Goal: Information Seeking & Learning: Learn about a topic

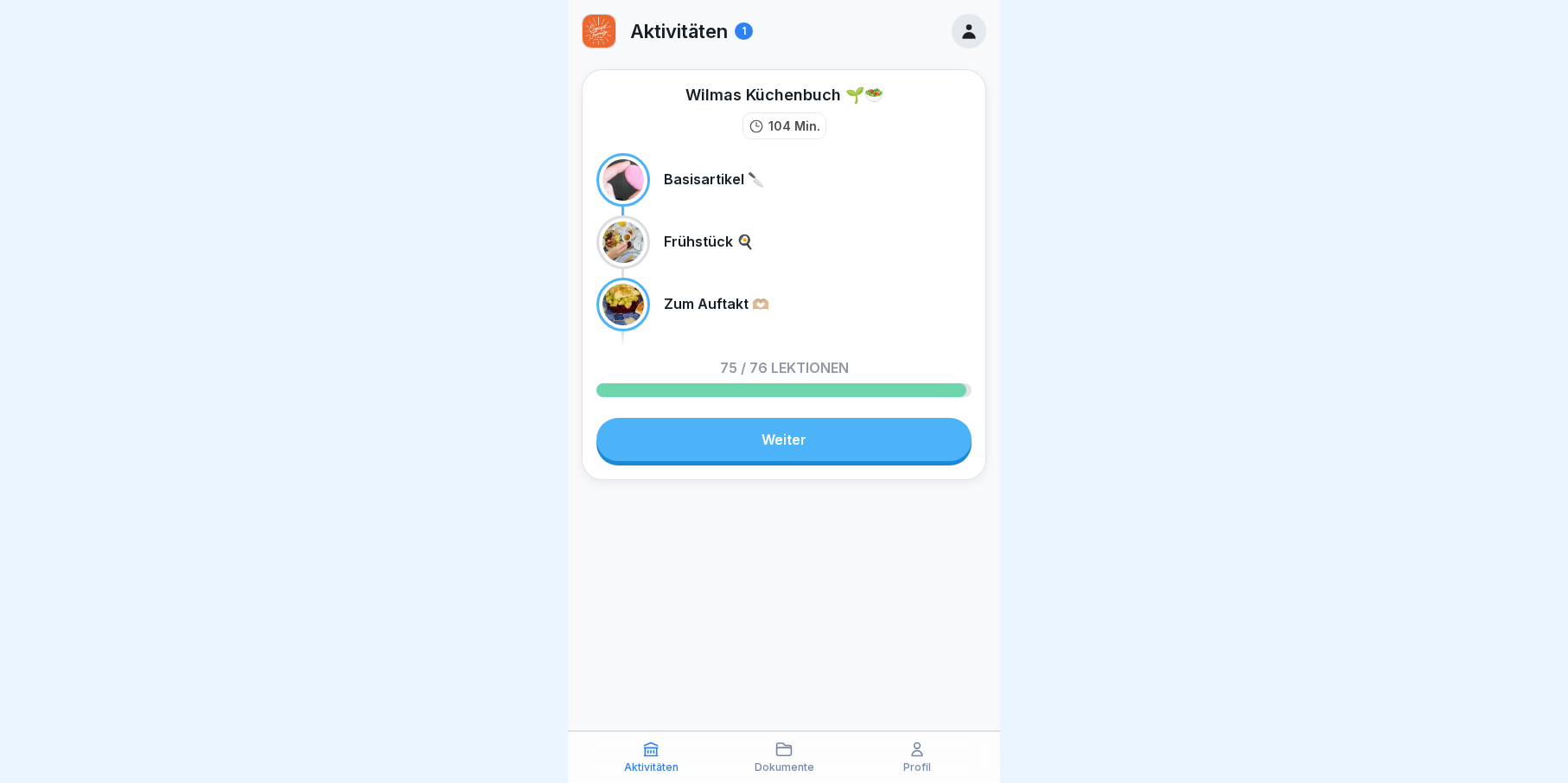
click at [776, 445] on link "Weiter" at bounding box center [784, 439] width 375 height 44
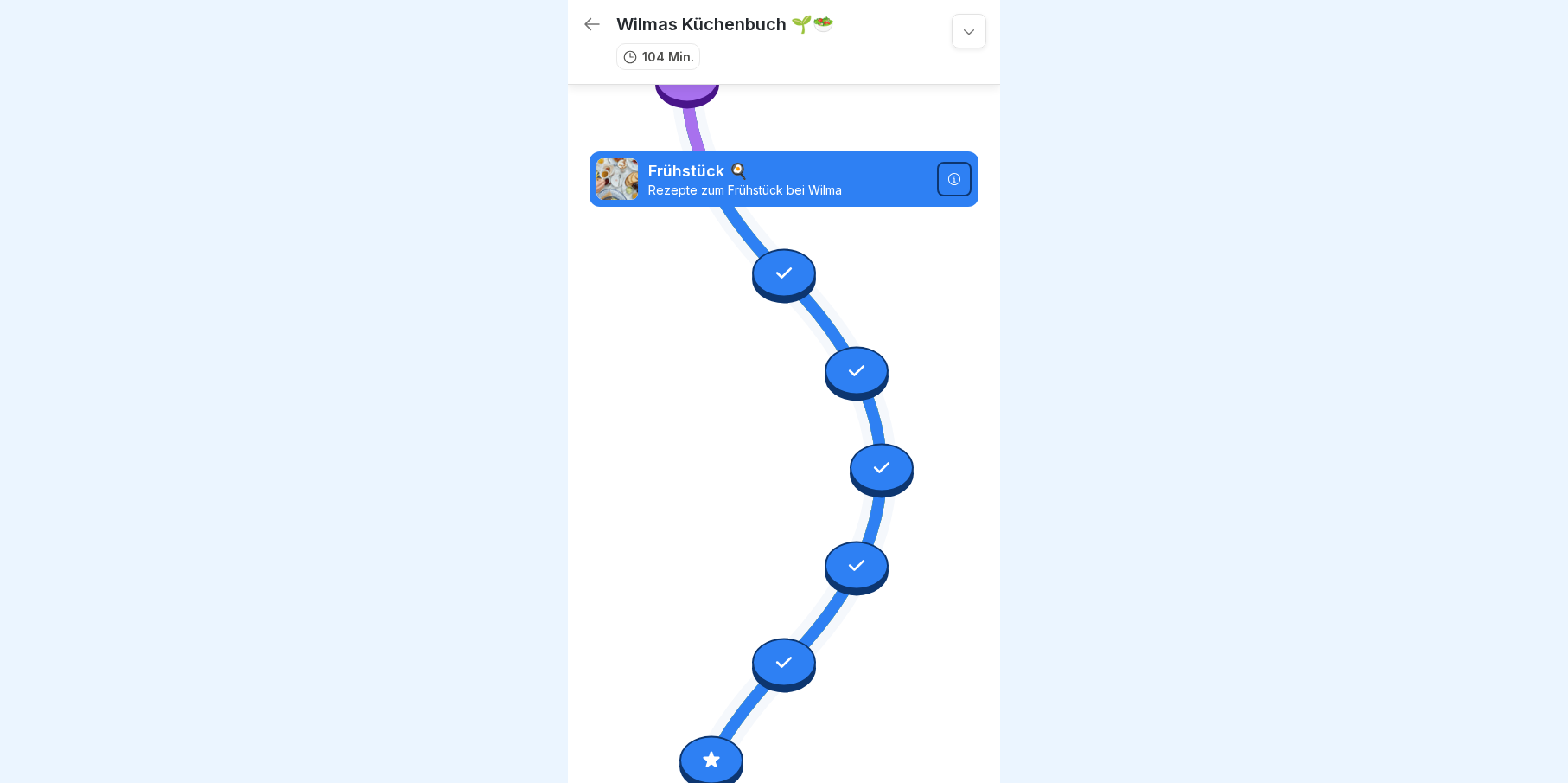
scroll to position [3094, 0]
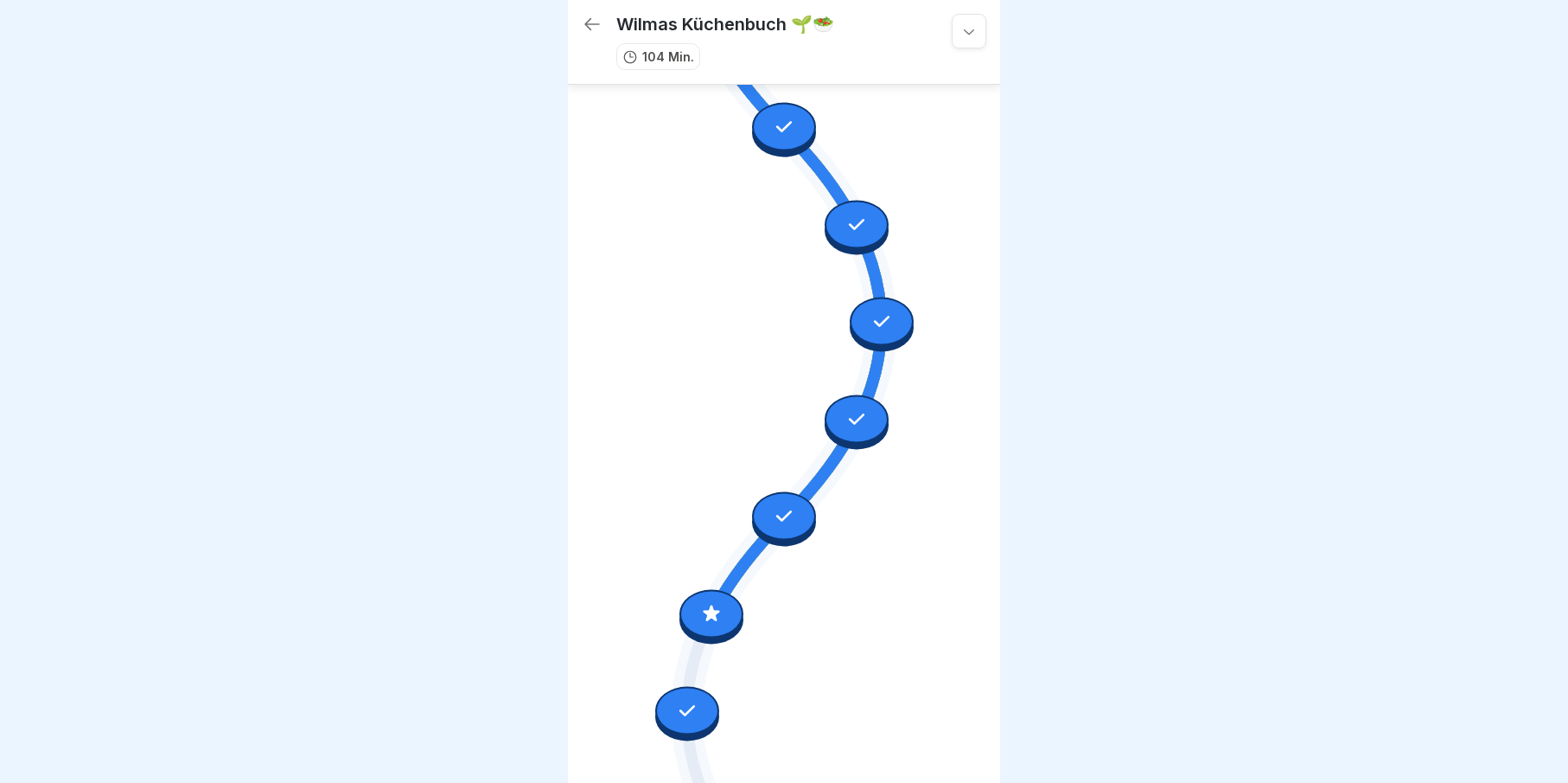
click at [705, 602] on icon at bounding box center [711, 613] width 22 height 22
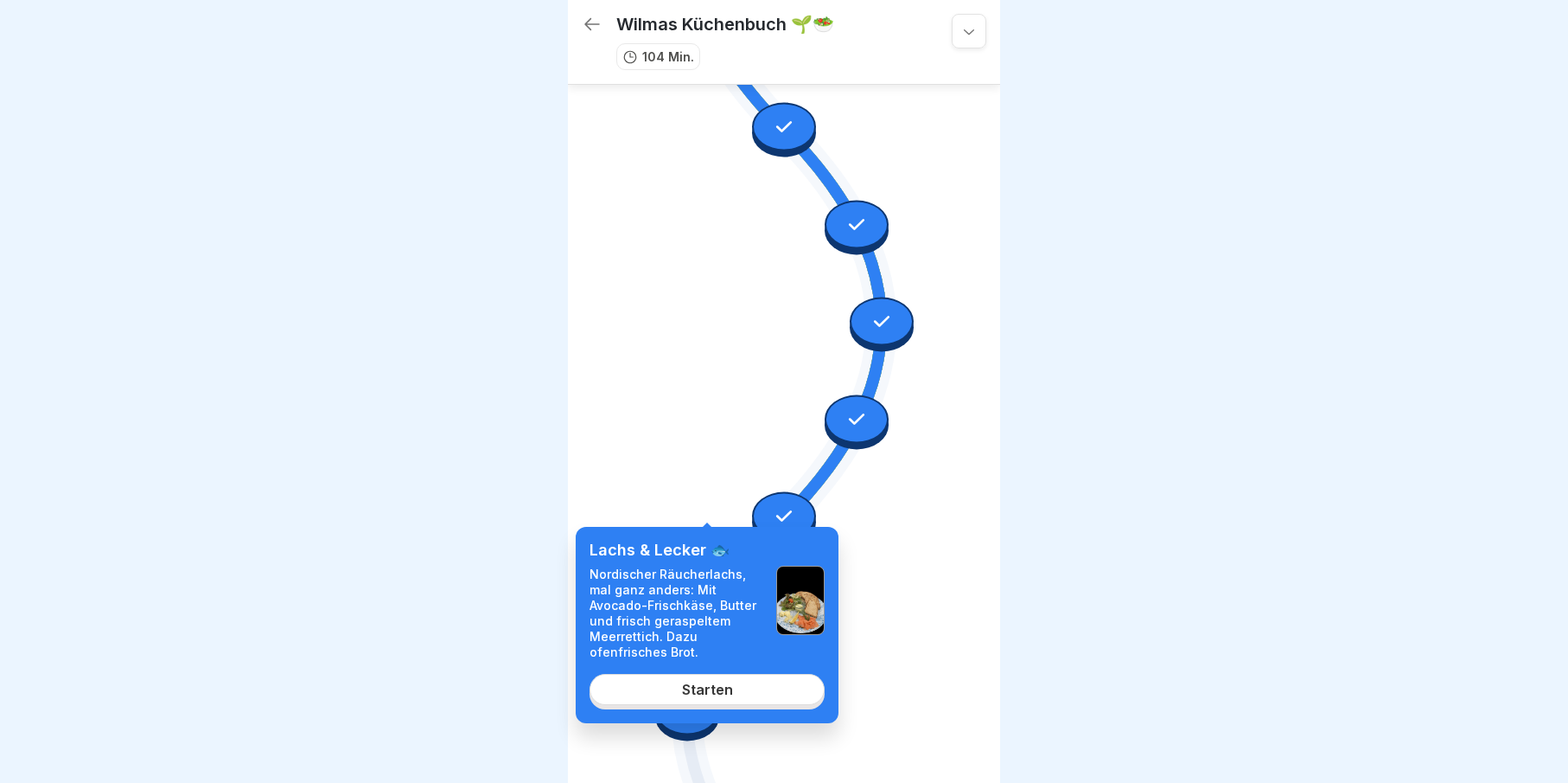
click at [726, 690] on div "Starten" at bounding box center [707, 690] width 51 height 16
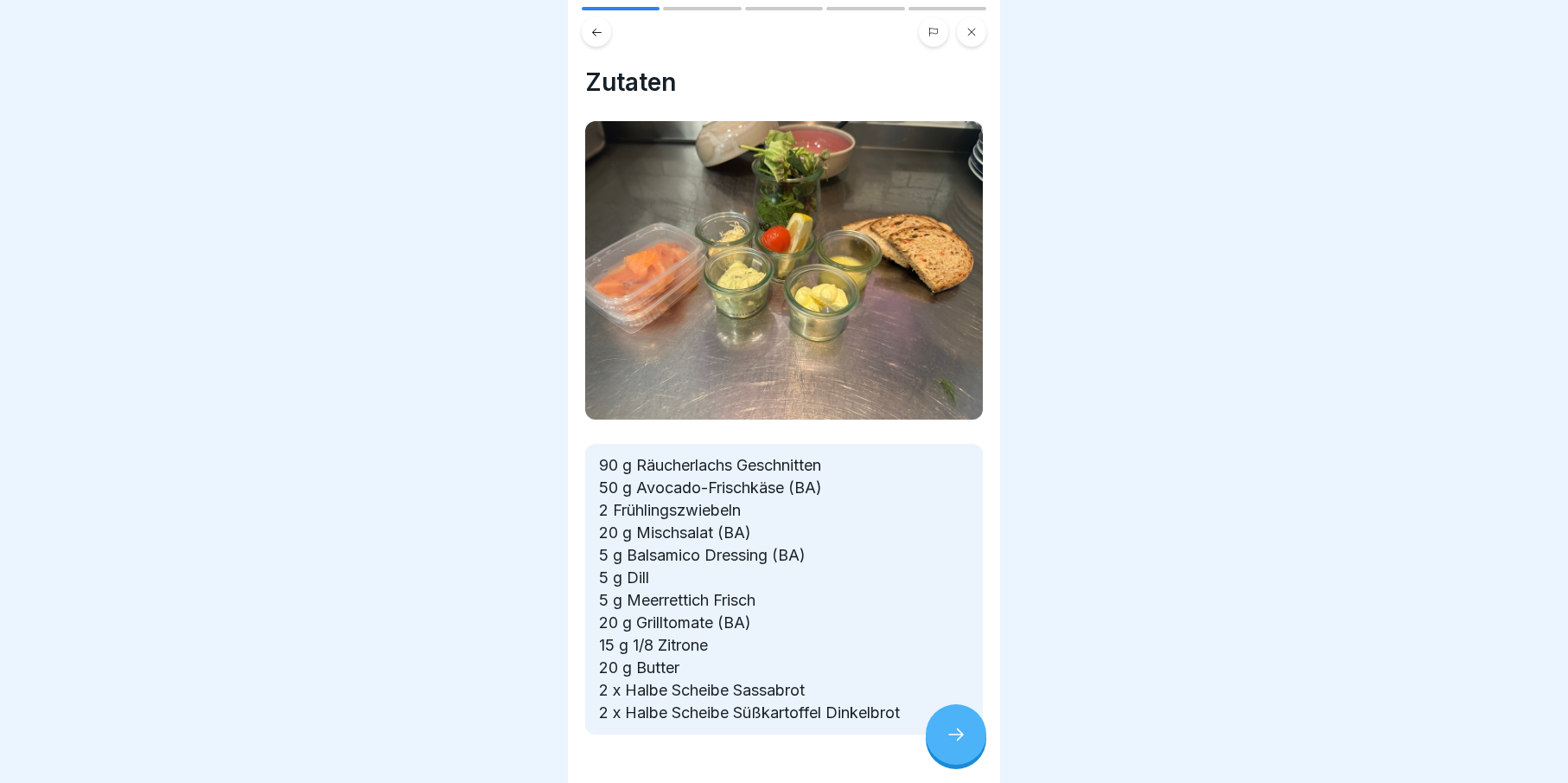
click at [961, 737] on icon at bounding box center [955, 733] width 20 height 20
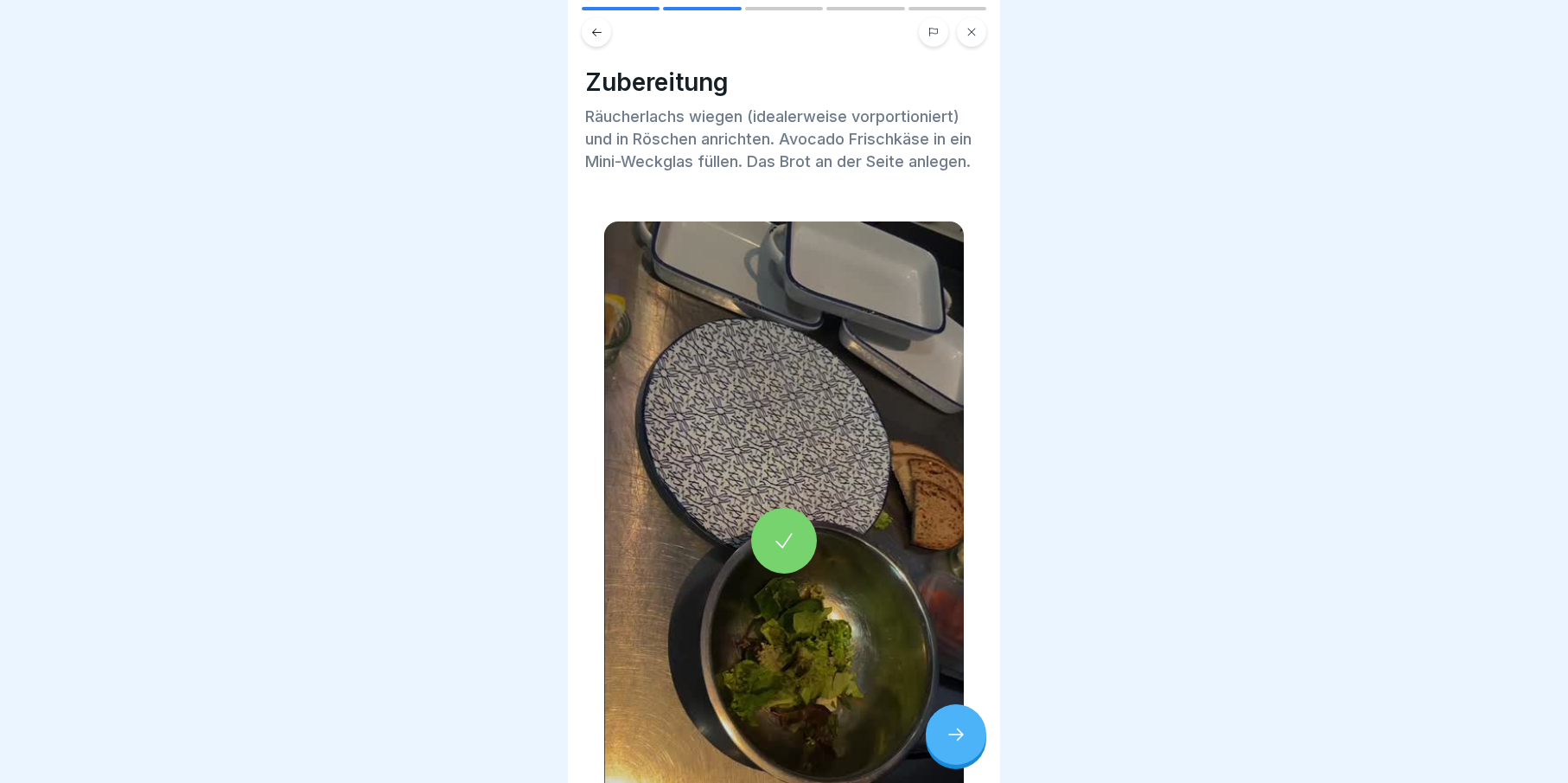
click at [964, 736] on icon at bounding box center [955, 733] width 20 height 20
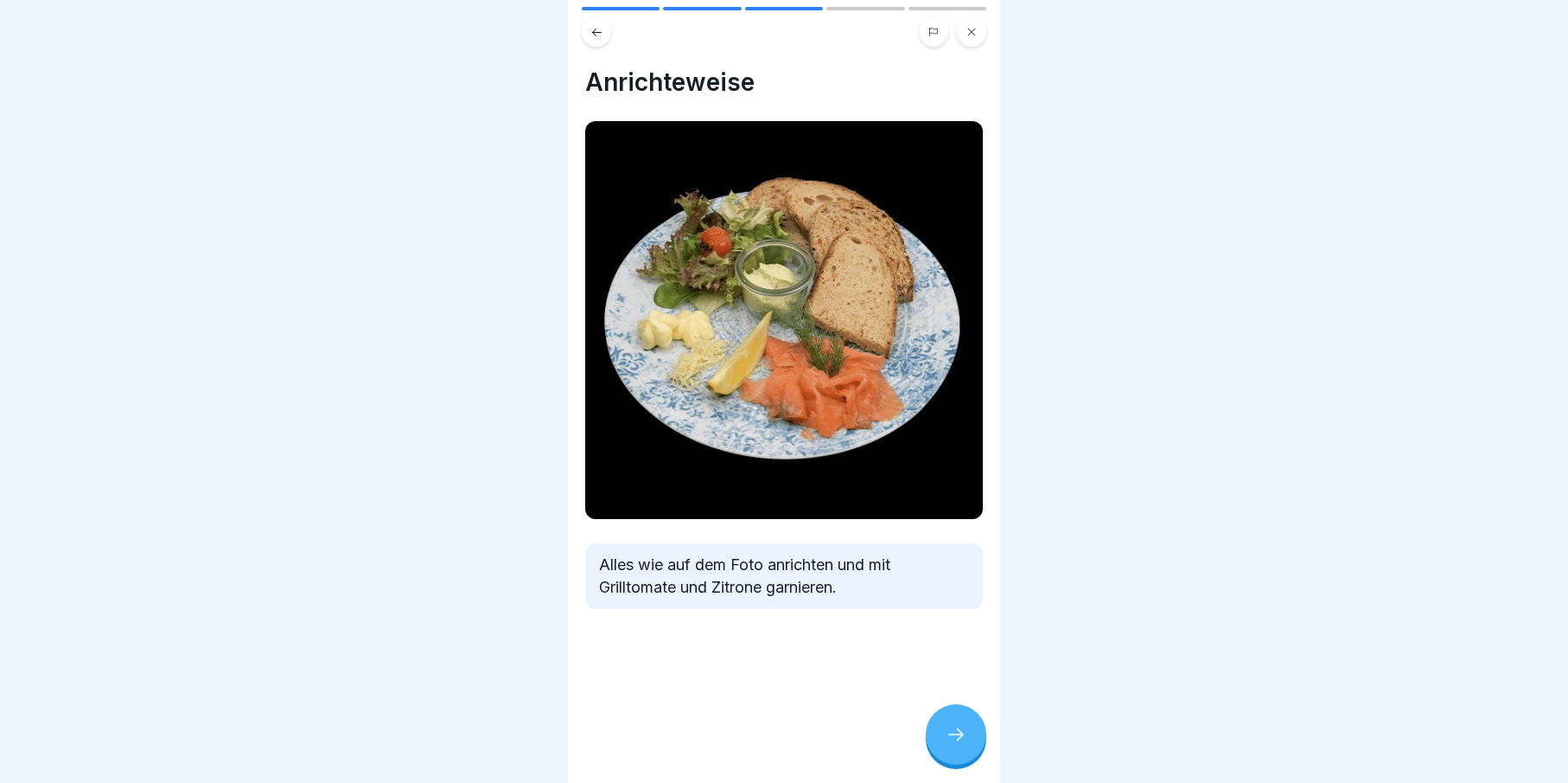
click at [964, 736] on icon at bounding box center [955, 733] width 20 height 20
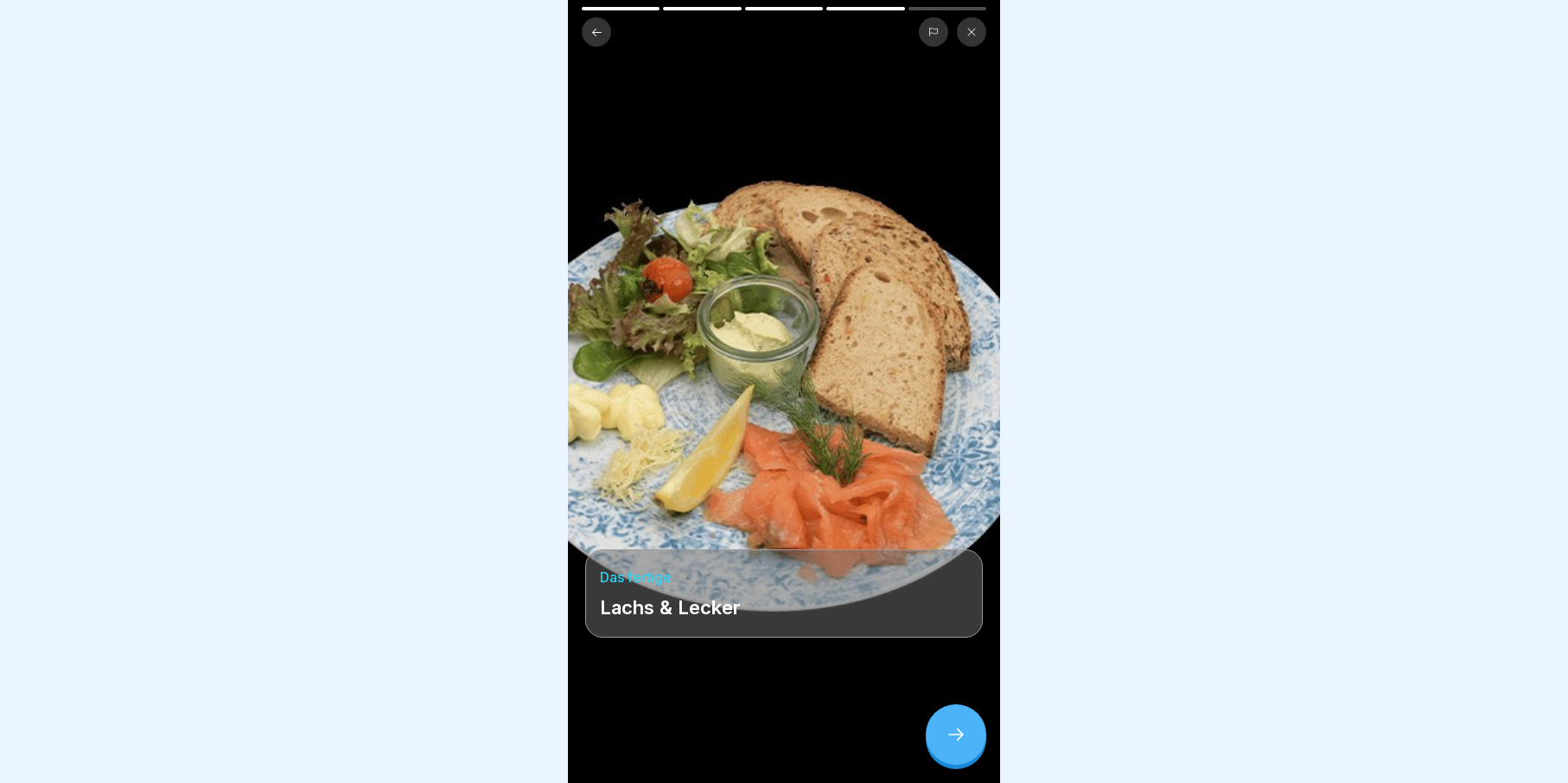
click at [964, 736] on icon at bounding box center [955, 733] width 20 height 20
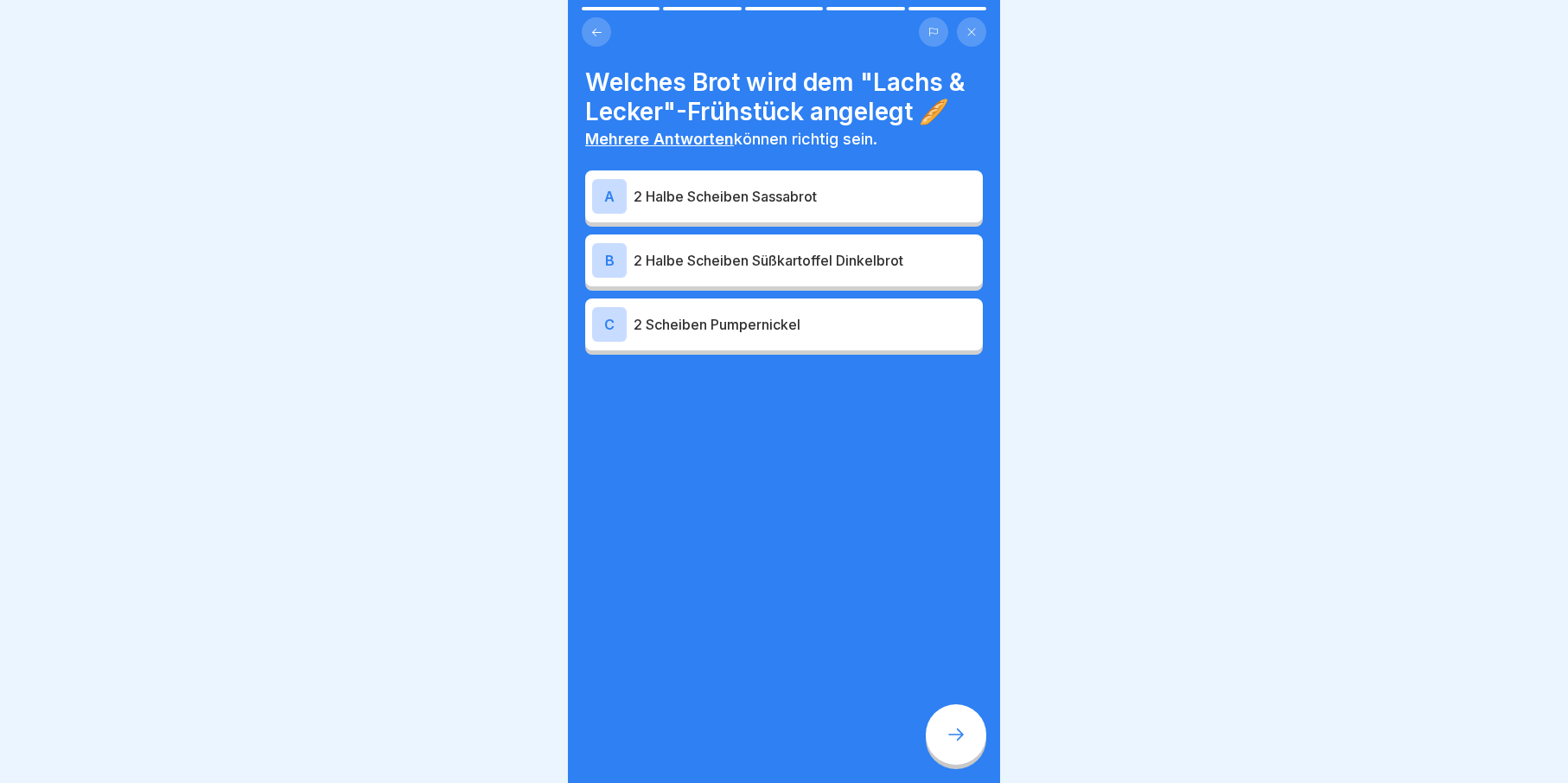
click at [602, 246] on div "B" at bounding box center [610, 260] width 35 height 35
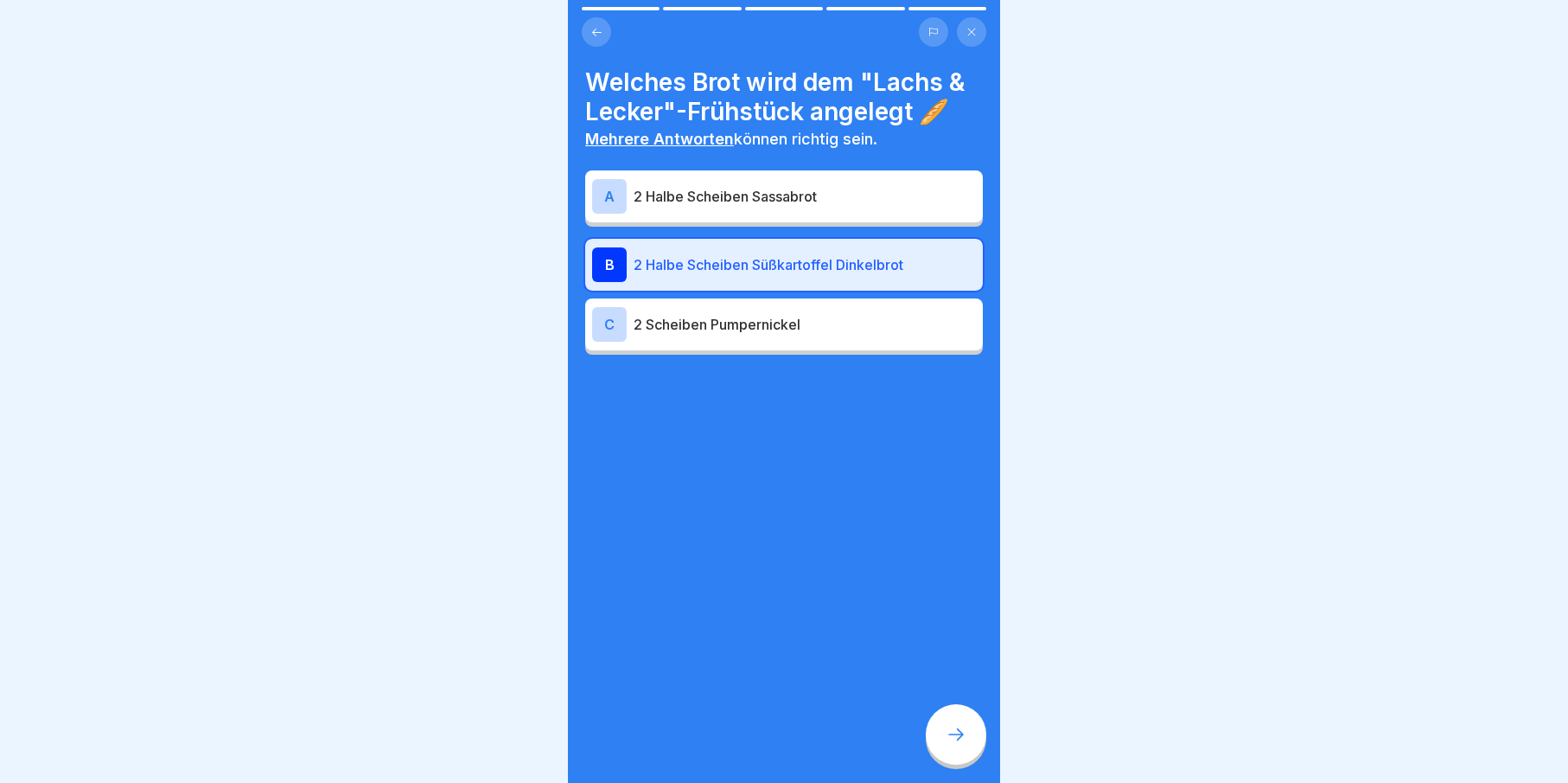
click at [950, 727] on icon at bounding box center [955, 733] width 20 height 20
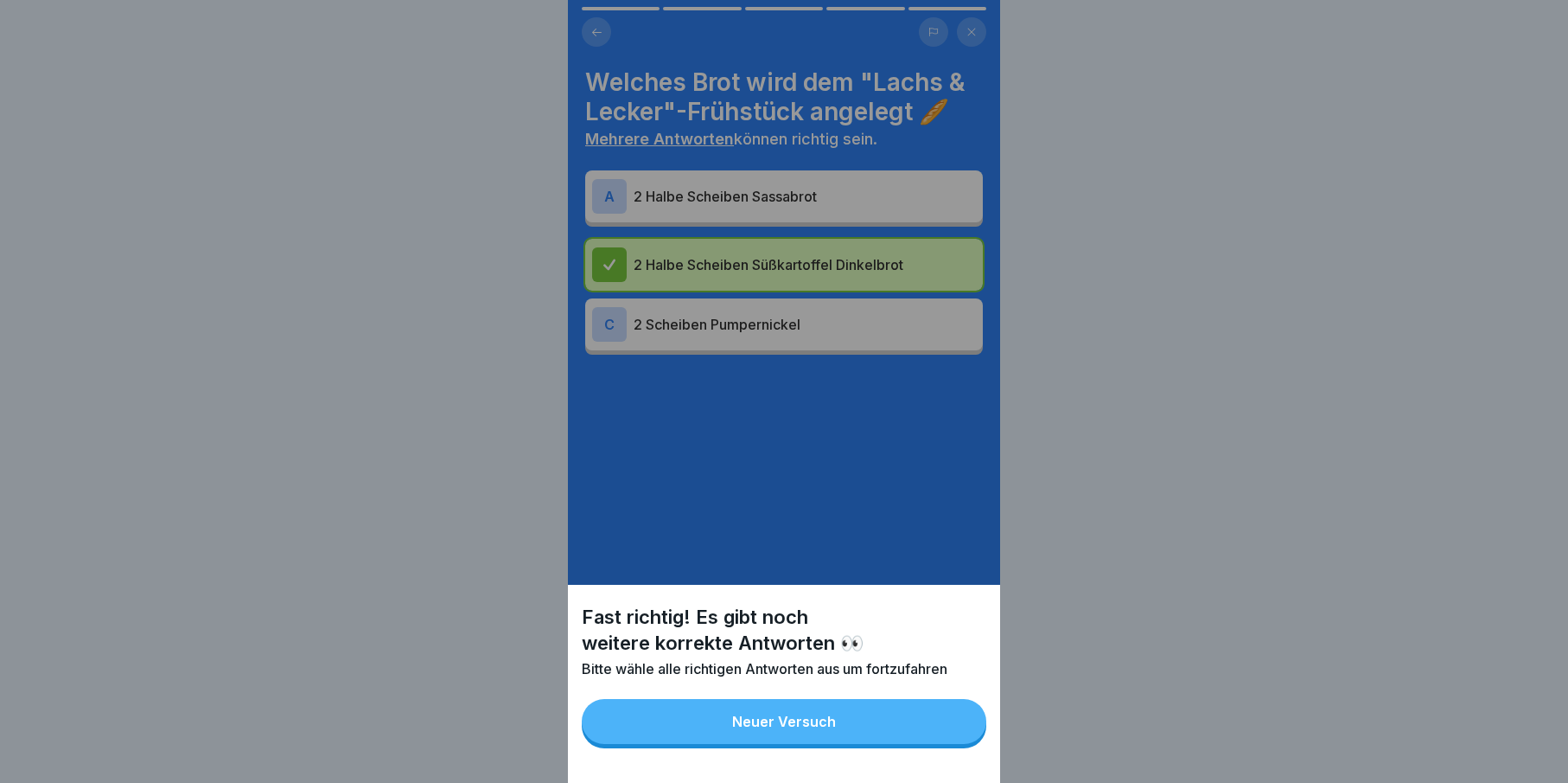
click at [925, 729] on button "Neuer Versuch" at bounding box center [784, 721] width 405 height 45
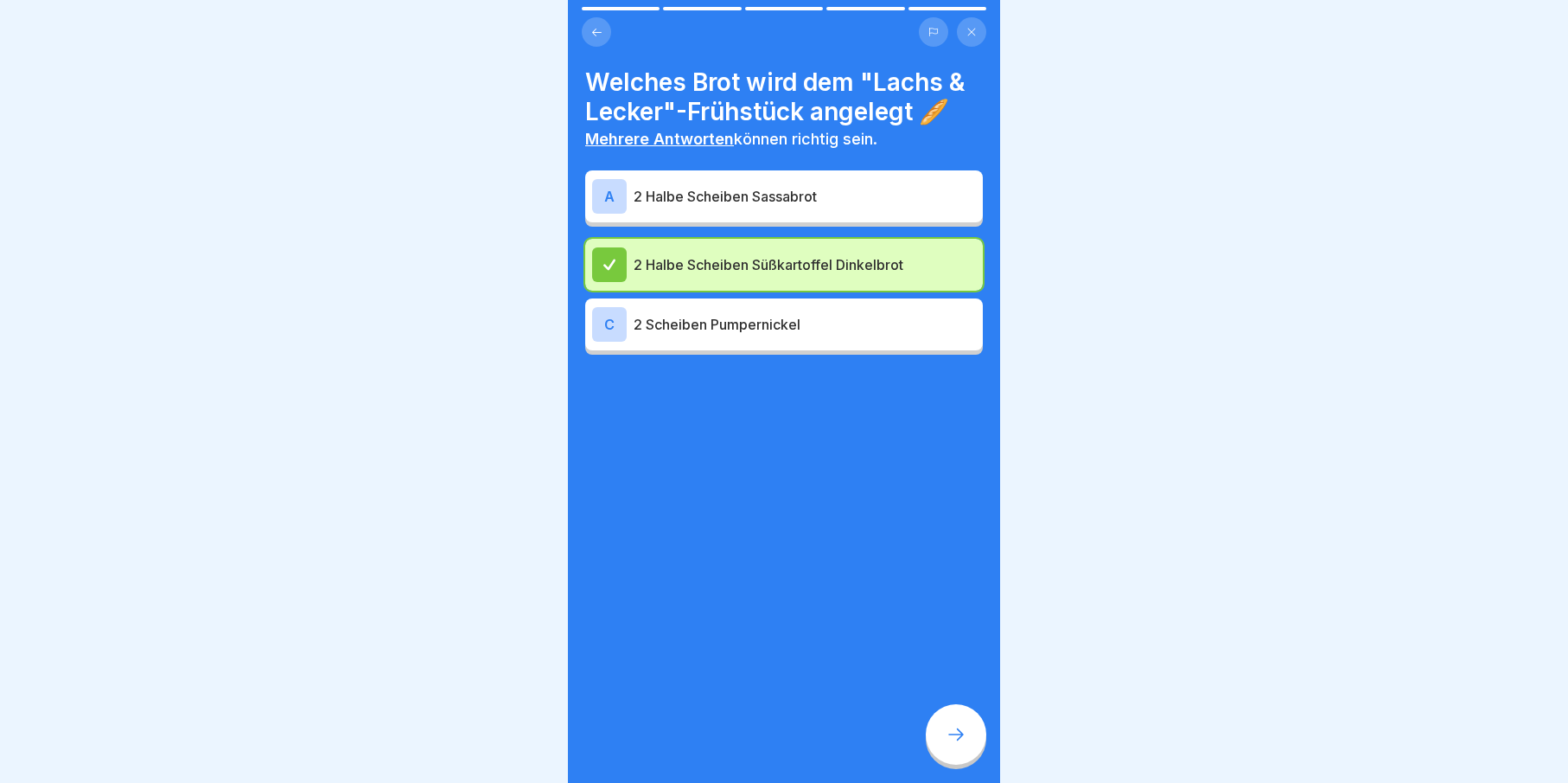
click at [606, 187] on div "A" at bounding box center [610, 196] width 35 height 35
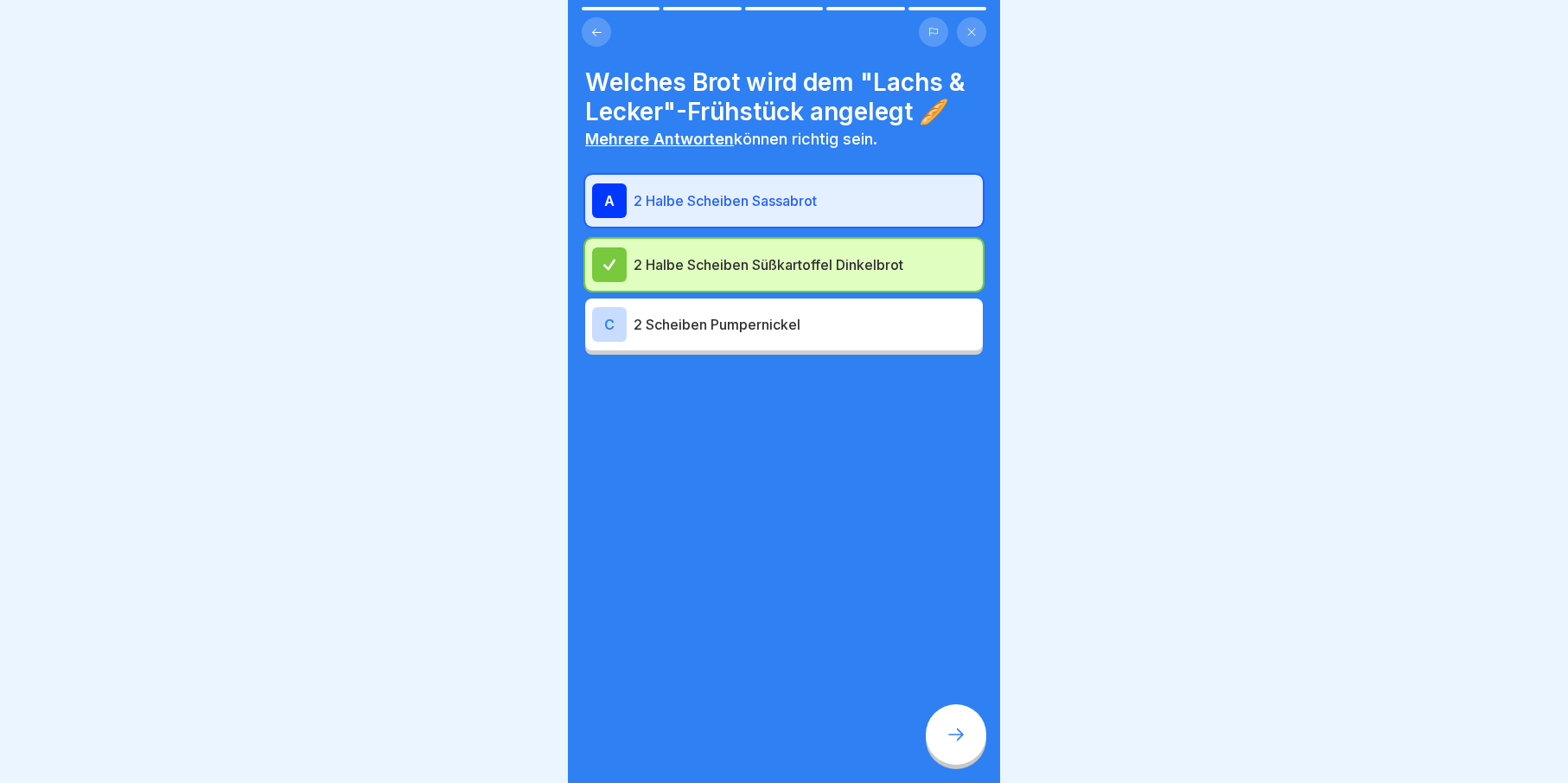
click at [977, 721] on div at bounding box center [955, 734] width 60 height 60
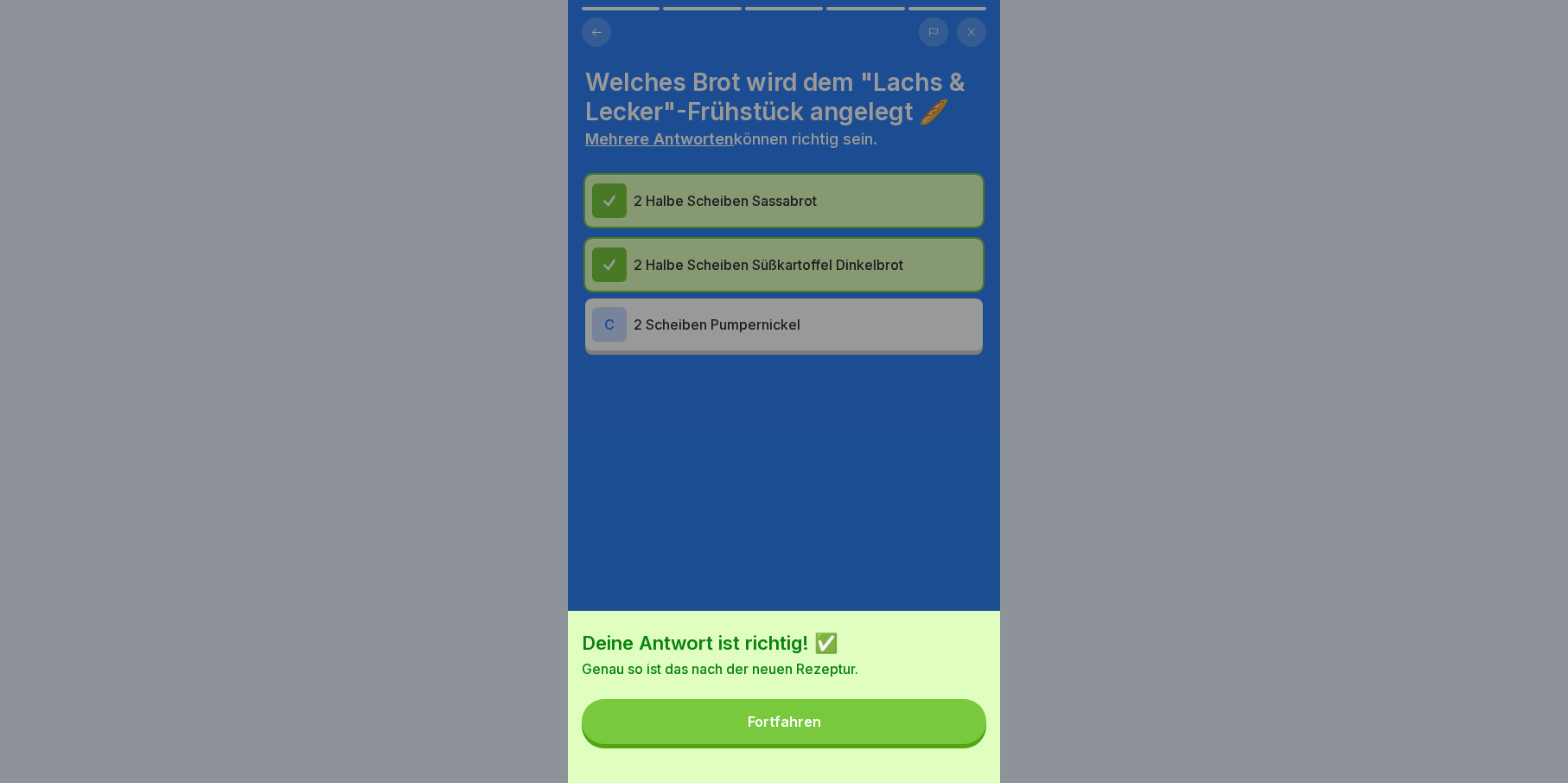
click at [851, 739] on button "Fortfahren" at bounding box center [784, 721] width 405 height 45
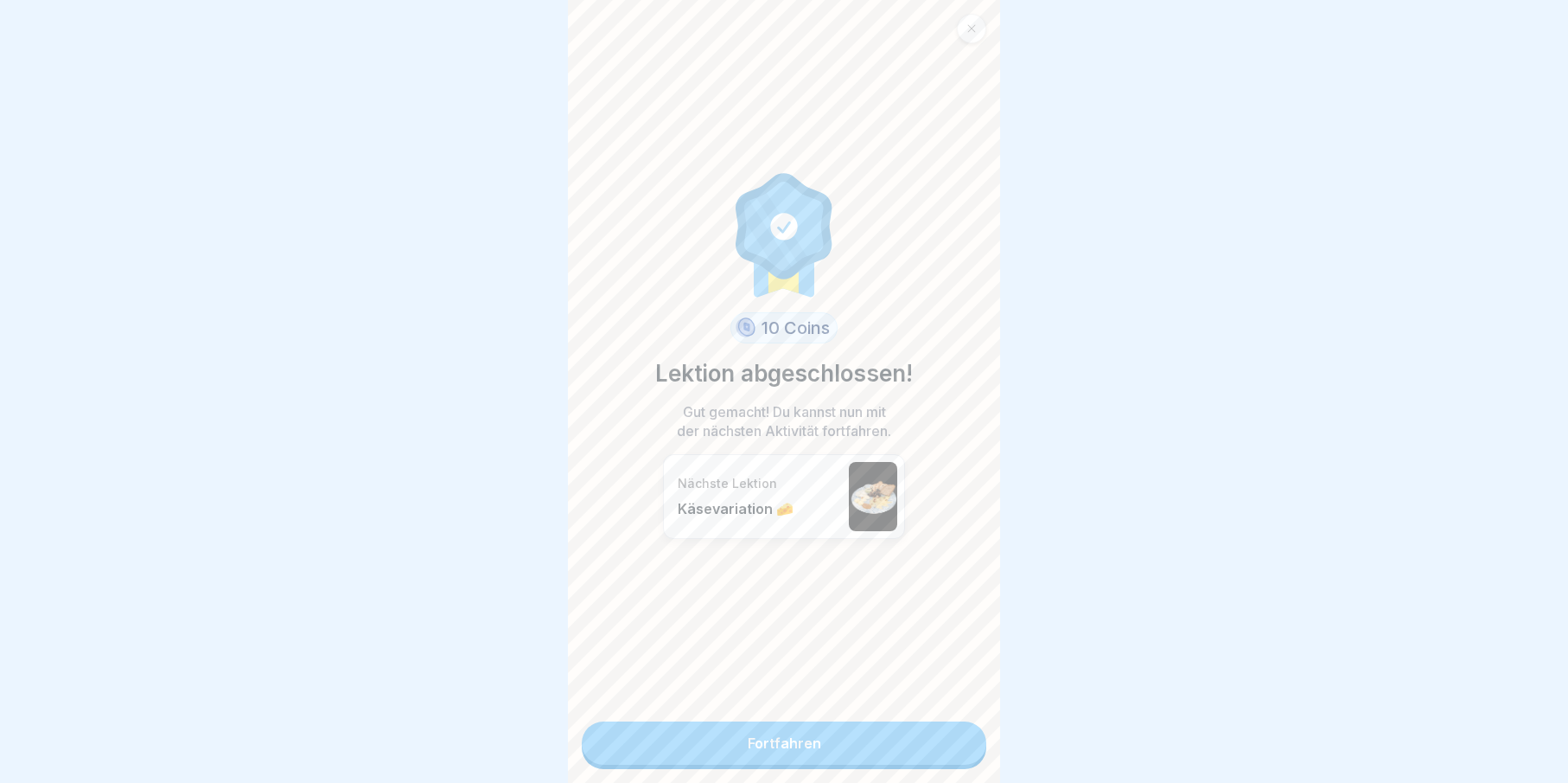
click at [881, 736] on link "Fortfahren" at bounding box center [784, 742] width 405 height 44
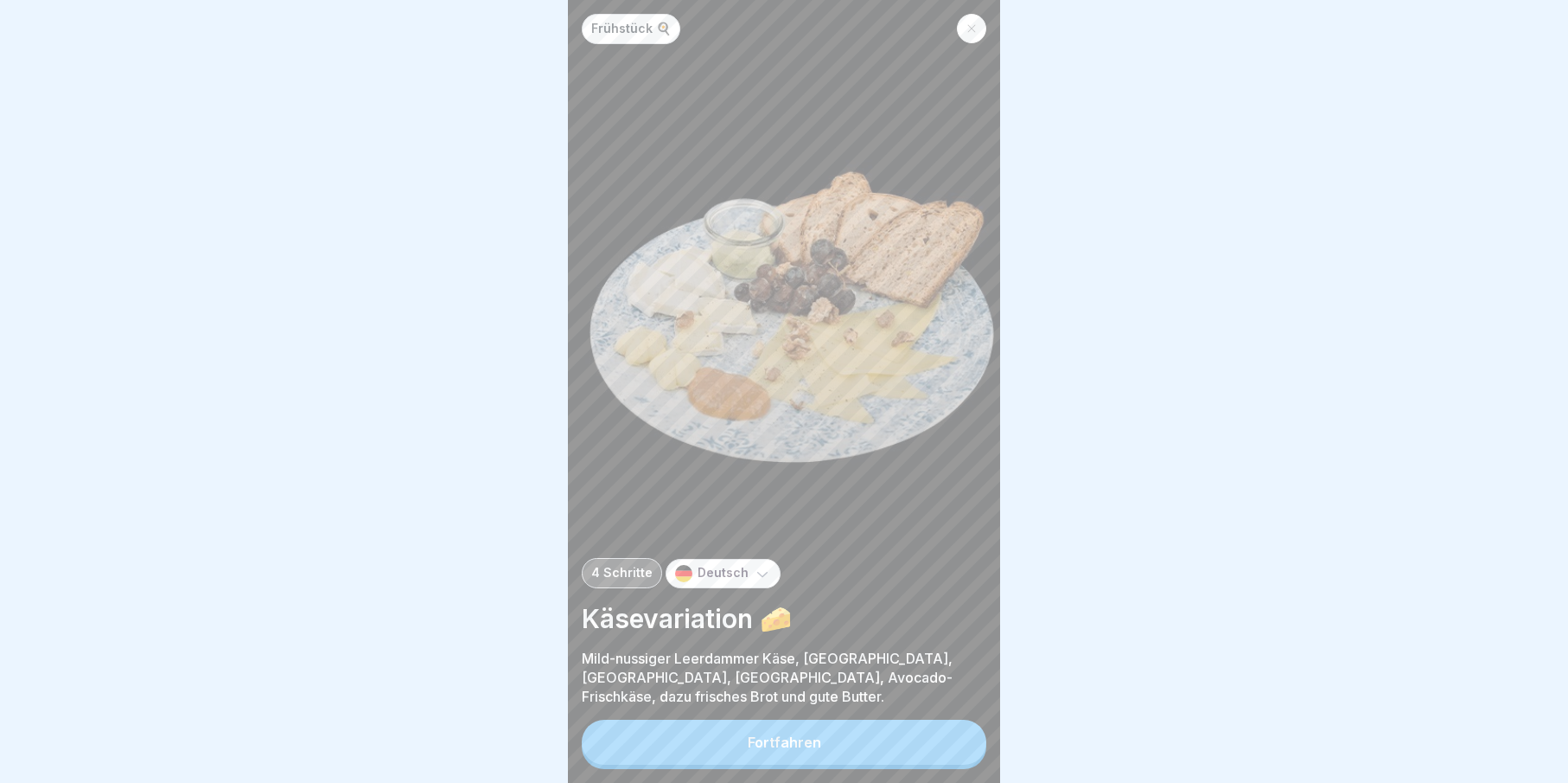
click at [964, 33] on div "Frühstück 🍳 4 Schritte Deutsch Käsevariation 🧀 Mild-nussiger Leerdammer Käse, B…" at bounding box center [784, 392] width 432 height 783
click at [967, 26] on div at bounding box center [972, 28] width 29 height 29
click at [970, 20] on div at bounding box center [972, 28] width 29 height 29
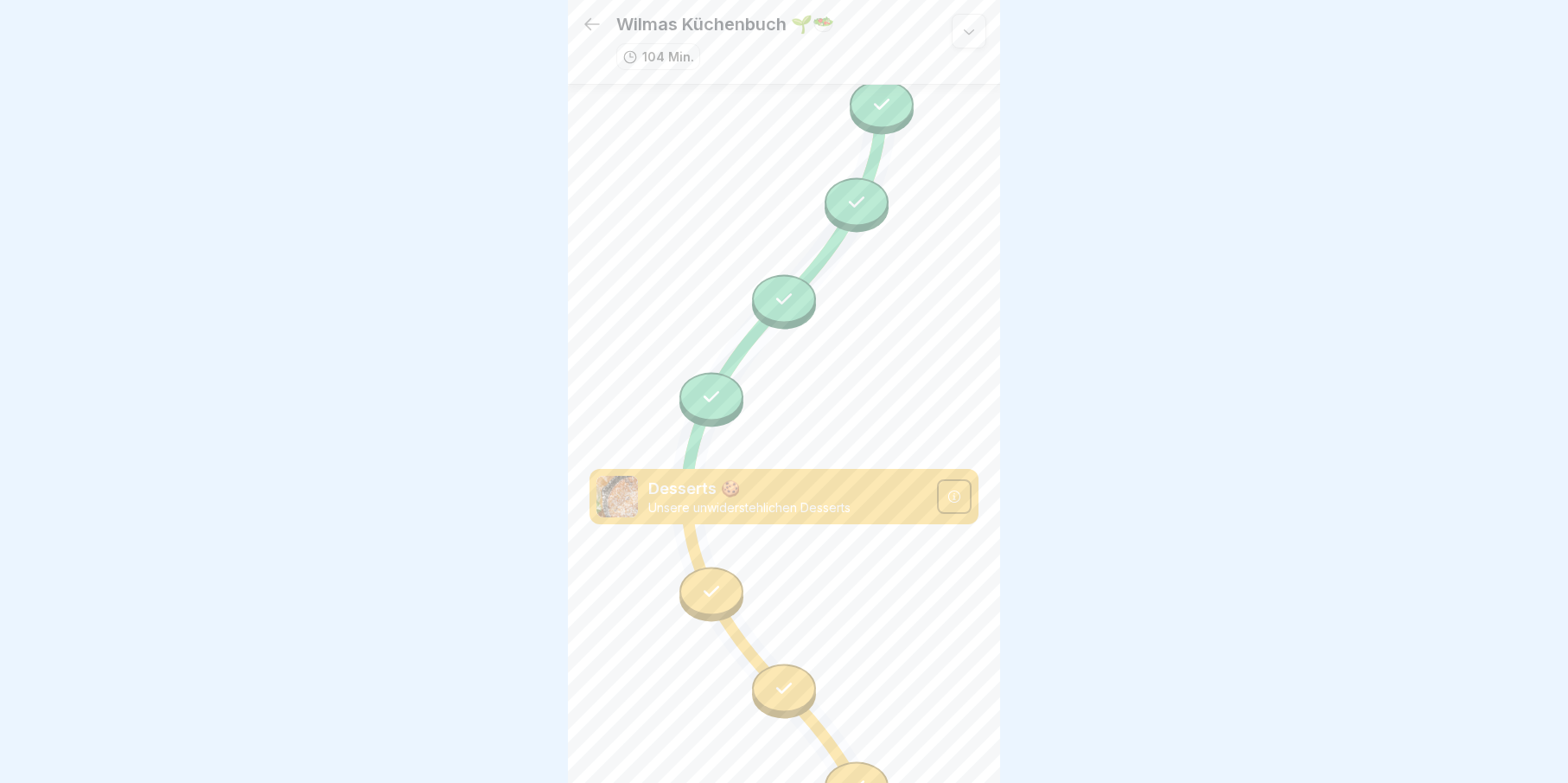
scroll to position [7166, 0]
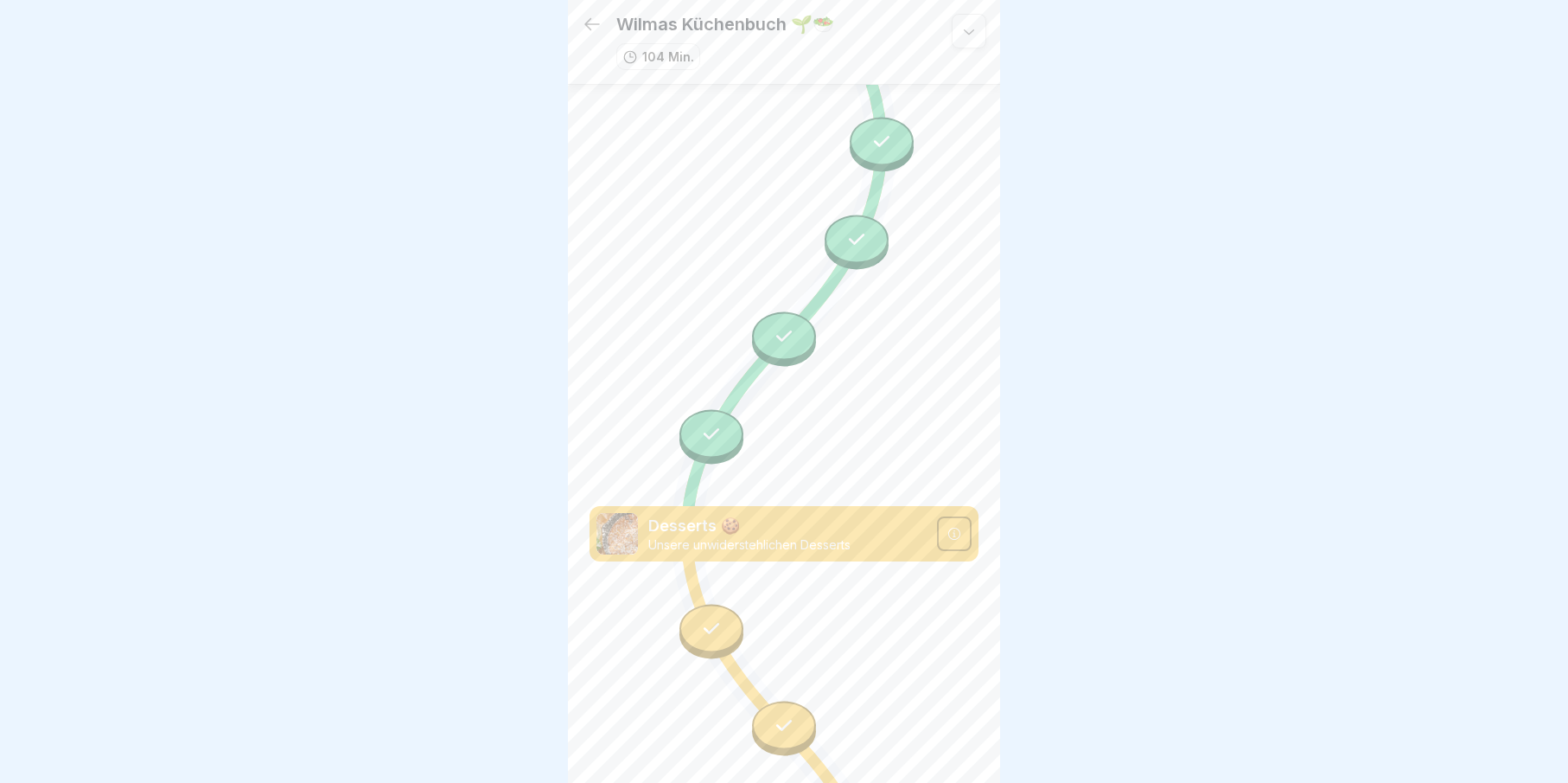
click at [592, 16] on icon at bounding box center [591, 23] width 20 height 20
